Goal: Task Accomplishment & Management: Use online tool/utility

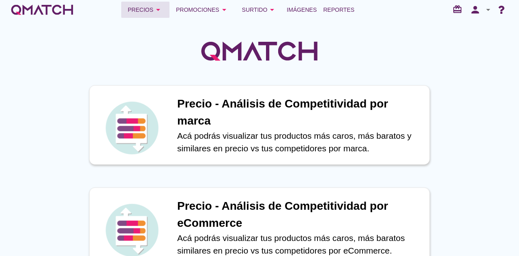
click at [141, 11] on div "Precios arrow_drop_down" at bounding box center [145, 10] width 35 height 10
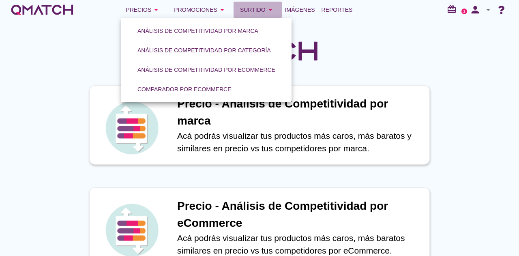
click at [248, 12] on div "Surtido arrow_drop_down" at bounding box center [257, 10] width 35 height 10
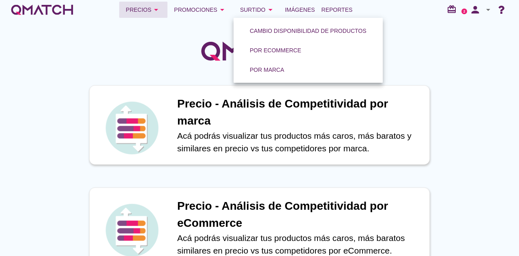
click at [153, 10] on icon "arrow_drop_down" at bounding box center [156, 10] width 10 height 10
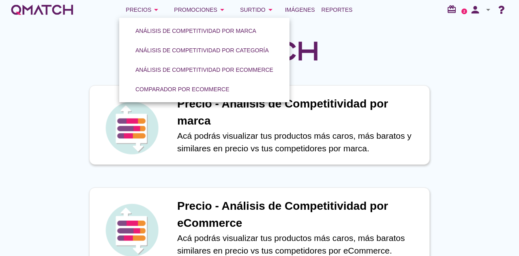
click at [364, 59] on div at bounding box center [259, 46] width 519 height 54
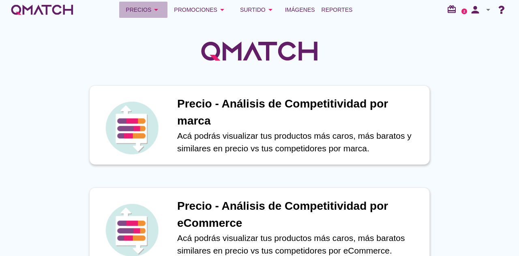
click at [139, 3] on button "Precios arrow_drop_down" at bounding box center [143, 10] width 48 height 16
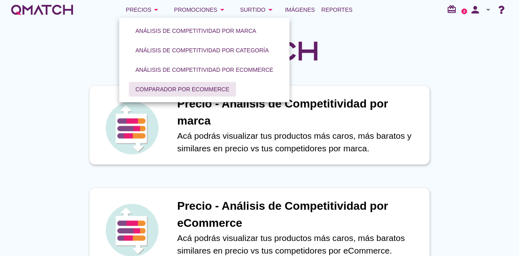
click at [175, 88] on div "Comparador por eCommerce" at bounding box center [182, 89] width 94 height 9
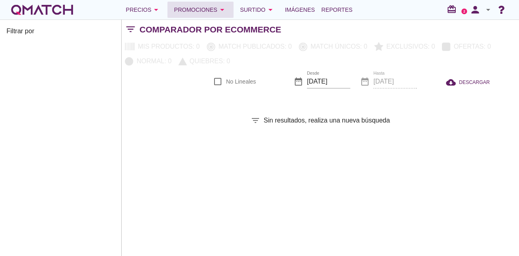
checkbox input "false"
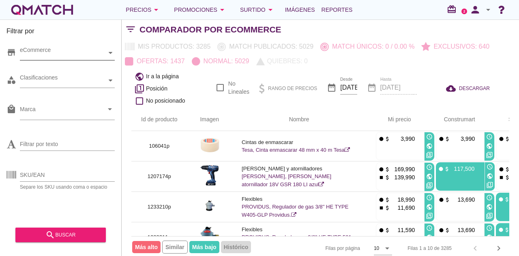
click at [54, 52] on div "eCommerce" at bounding box center [63, 53] width 87 height 9
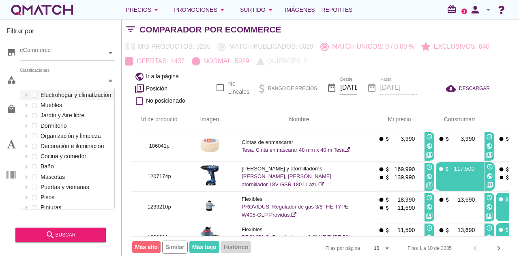
click at [55, 87] on div "Clasificaciones" at bounding box center [63, 80] width 87 height 14
click at [34, 88] on div "Clasificaciones Electrohogar y climatización Muebles Jardín y Aire libre Dormit…" at bounding box center [67, 80] width 95 height 15
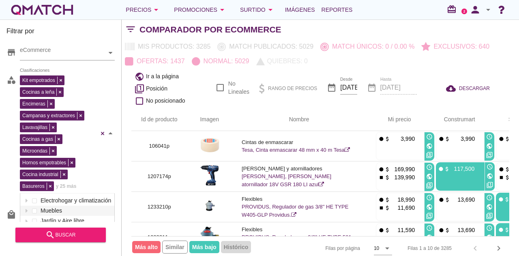
scroll to position [9, 0]
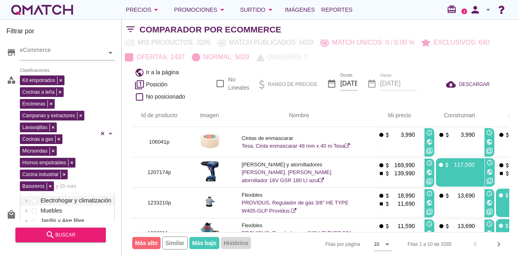
click at [0, 108] on div "Filtrar por store eCommerce category Kit empotrados Cocinas a leña Encimeras Ca…" at bounding box center [61, 137] width 122 height 236
click at [7, 98] on div "category" at bounding box center [12, 133] width 13 height 120
click at [113, 132] on div at bounding box center [111, 133] width 8 height 120
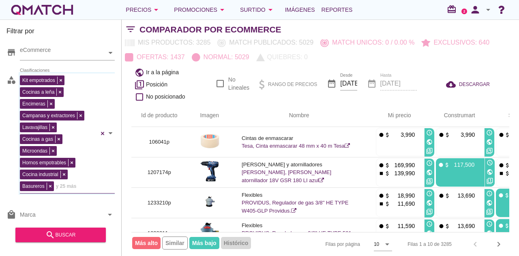
click at [113, 132] on div at bounding box center [111, 133] width 8 height 120
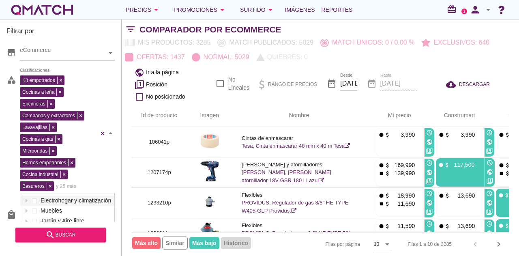
click at [113, 132] on div at bounding box center [111, 133] width 8 height 120
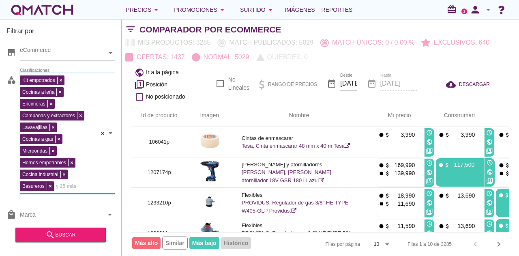
click at [111, 133] on div at bounding box center [111, 133] width 8 height 120
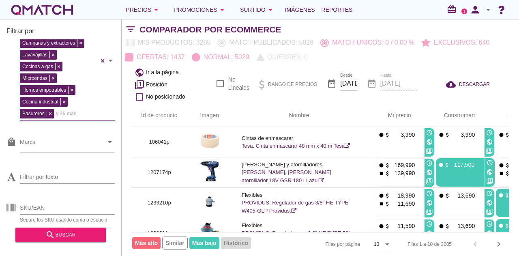
scroll to position [80, 0]
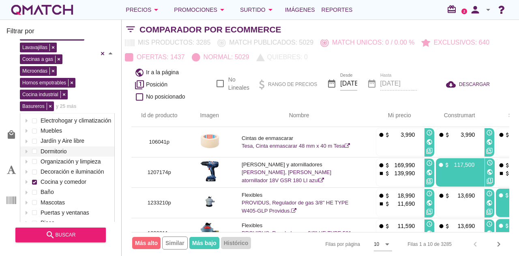
click at [96, 106] on div "Kit empotrados Cocinas a leña Encimeras Campanas y extractores Lavavajillas Coc…" at bounding box center [59, 52] width 79 height 117
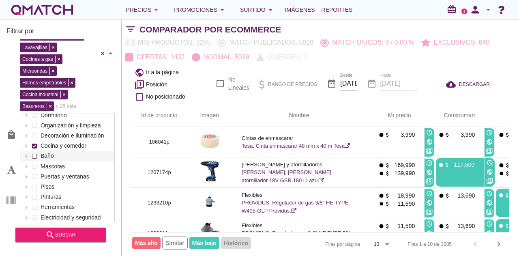
click at [34, 154] on span at bounding box center [34, 155] width 3 height 3
click at [0, 143] on div "Filtrar por store eCommerce category Kit empotrados Cocinas a leña Encimeras Ca…" at bounding box center [61, 137] width 122 height 236
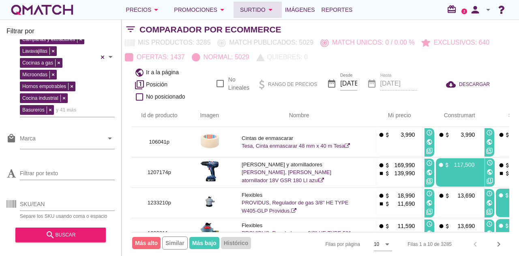
click at [258, 6] on div "Surtido arrow_drop_down" at bounding box center [257, 10] width 35 height 10
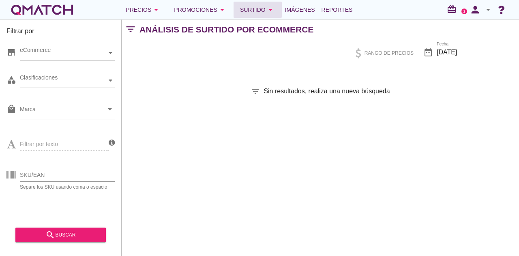
click at [267, 10] on icon "arrow_drop_down" at bounding box center [270, 10] width 10 height 10
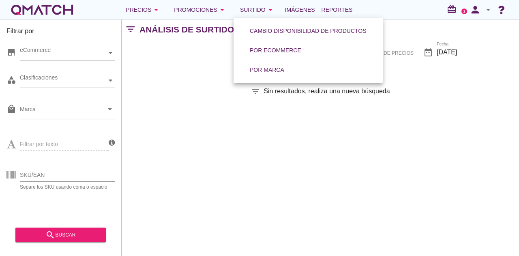
click at [273, 59] on link "Por eCommerce" at bounding box center [275, 50] width 71 height 19
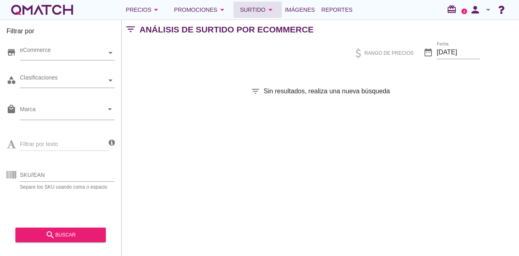
click at [261, 12] on div "Surtido arrow_drop_down" at bounding box center [257, 10] width 35 height 10
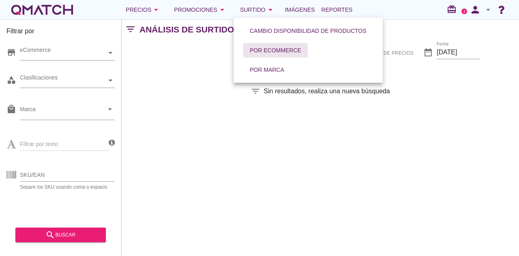
click at [271, 52] on div "Por eCommerce" at bounding box center [275, 50] width 51 height 9
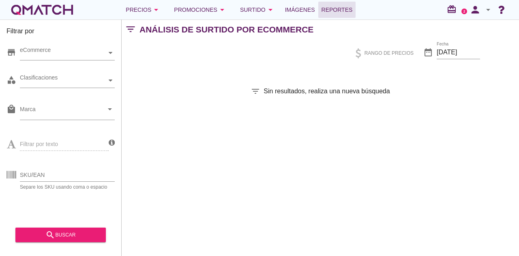
click at [337, 9] on span "Reportes" at bounding box center [336, 10] width 31 height 10
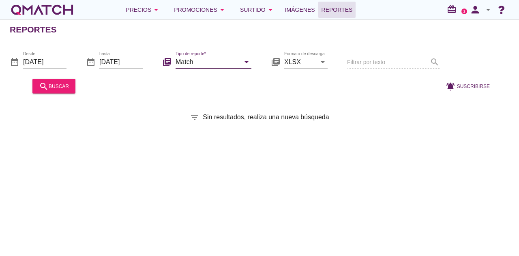
click at [229, 67] on input "Match" at bounding box center [207, 61] width 64 height 13
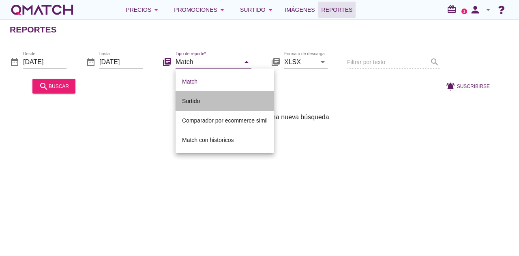
click at [214, 101] on div "Surtido" at bounding box center [224, 101] width 85 height 10
type input "Surtido"
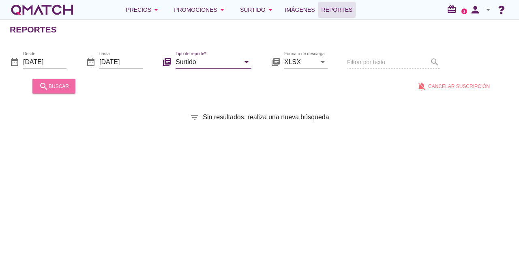
click at [57, 79] on button "search buscar" at bounding box center [53, 86] width 43 height 15
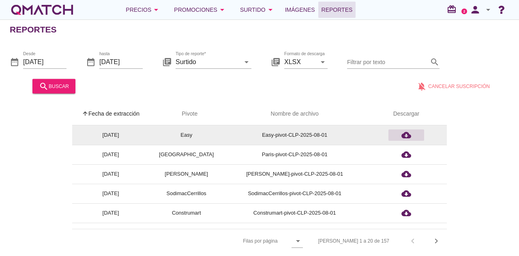
click at [406, 136] on icon "cloud_download" at bounding box center [406, 135] width 10 height 10
